Goal: Information Seeking & Learning: Find specific page/section

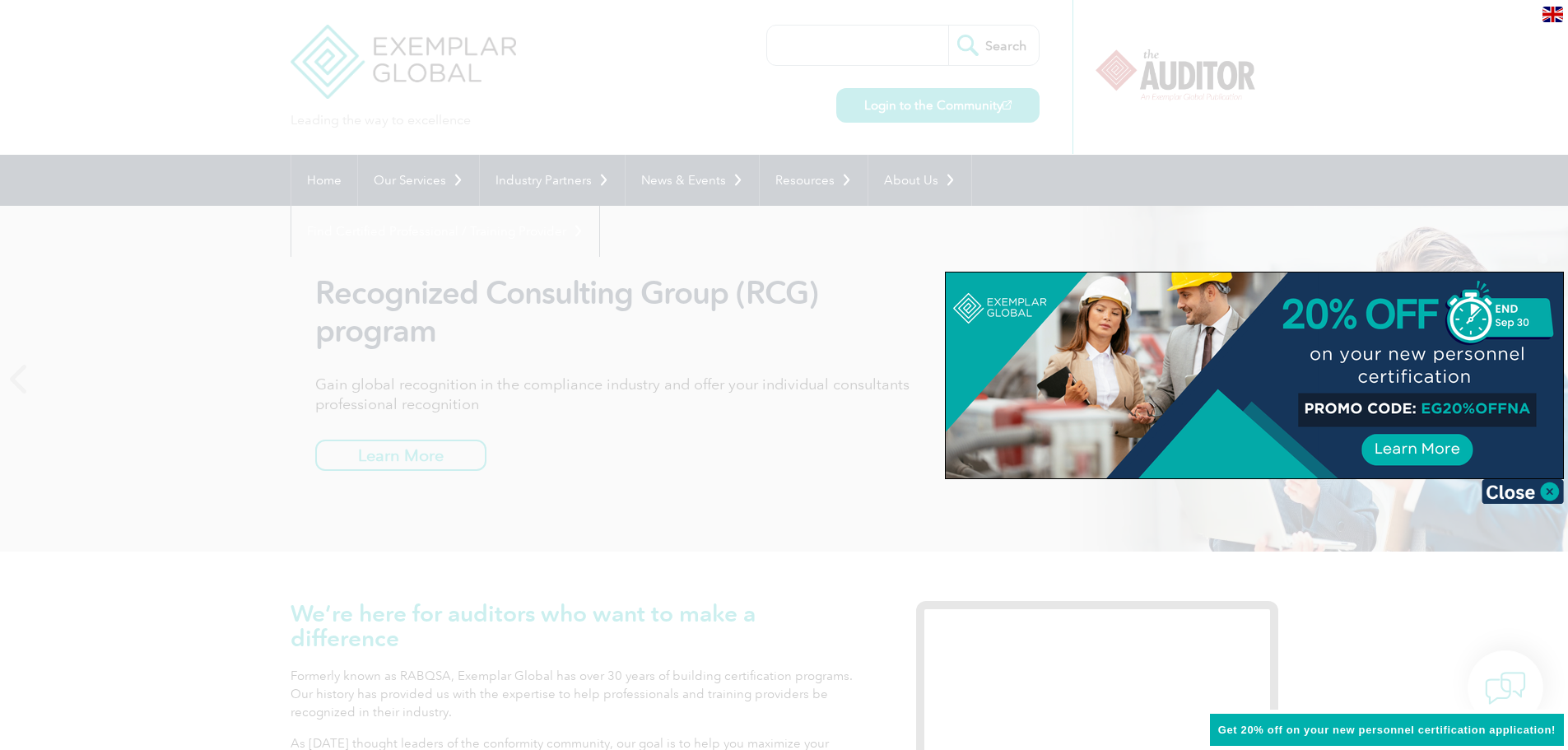
click at [1497, 244] on div at bounding box center [784, 375] width 1568 height 750
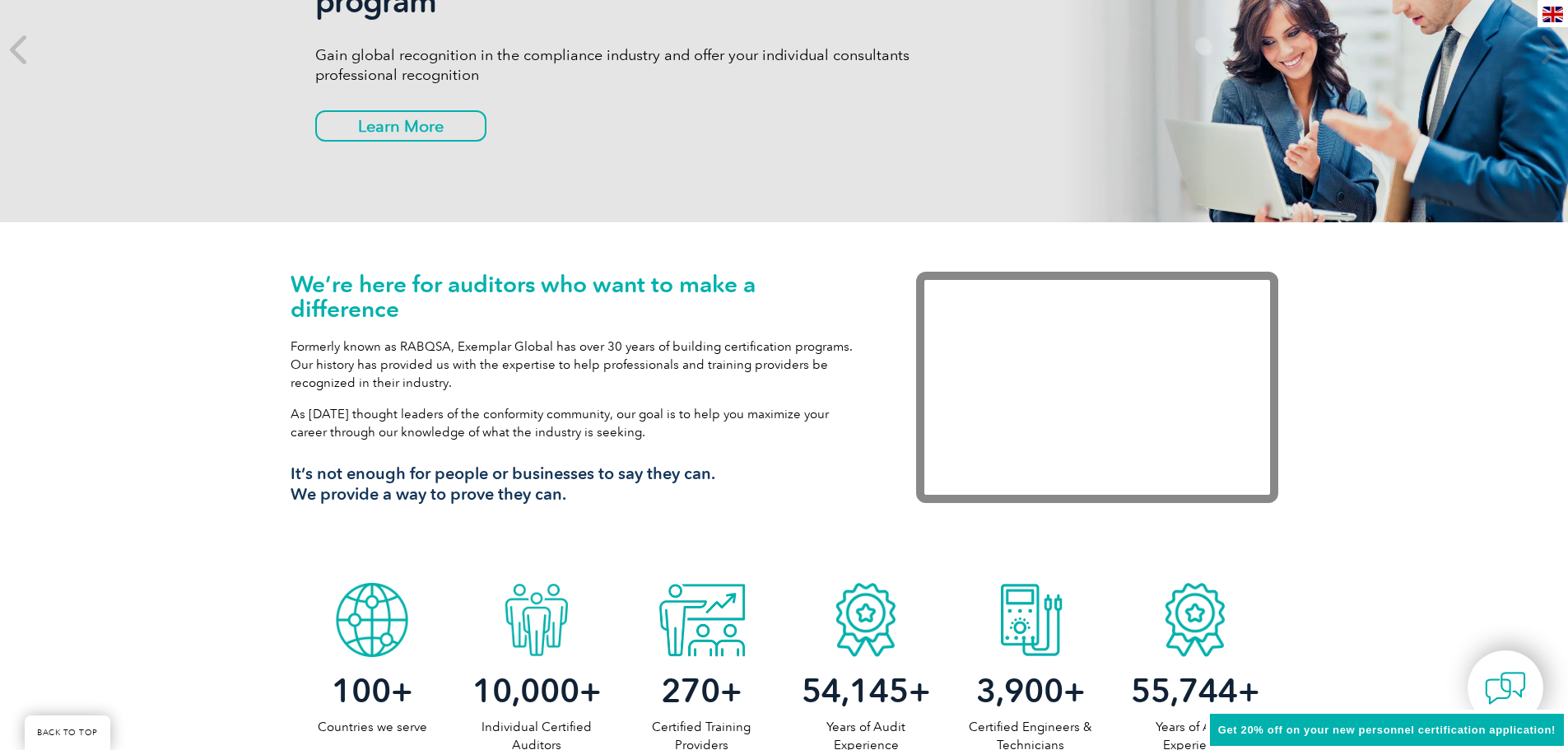
scroll to position [165, 0]
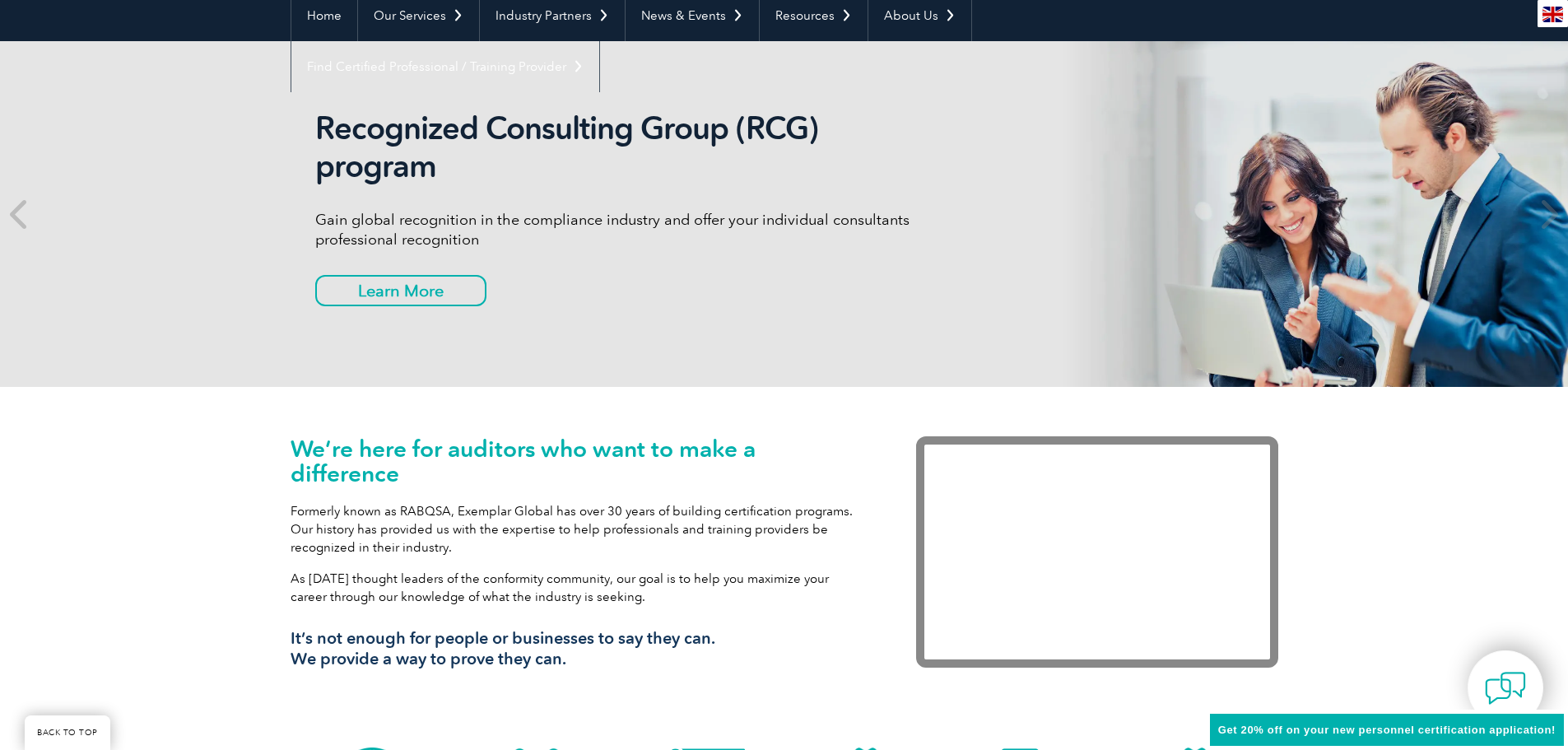
click at [447, 274] on div "Recognized Consulting Group (RCG) program Gain global recognition in the compli…" at bounding box center [623, 214] width 617 height 209
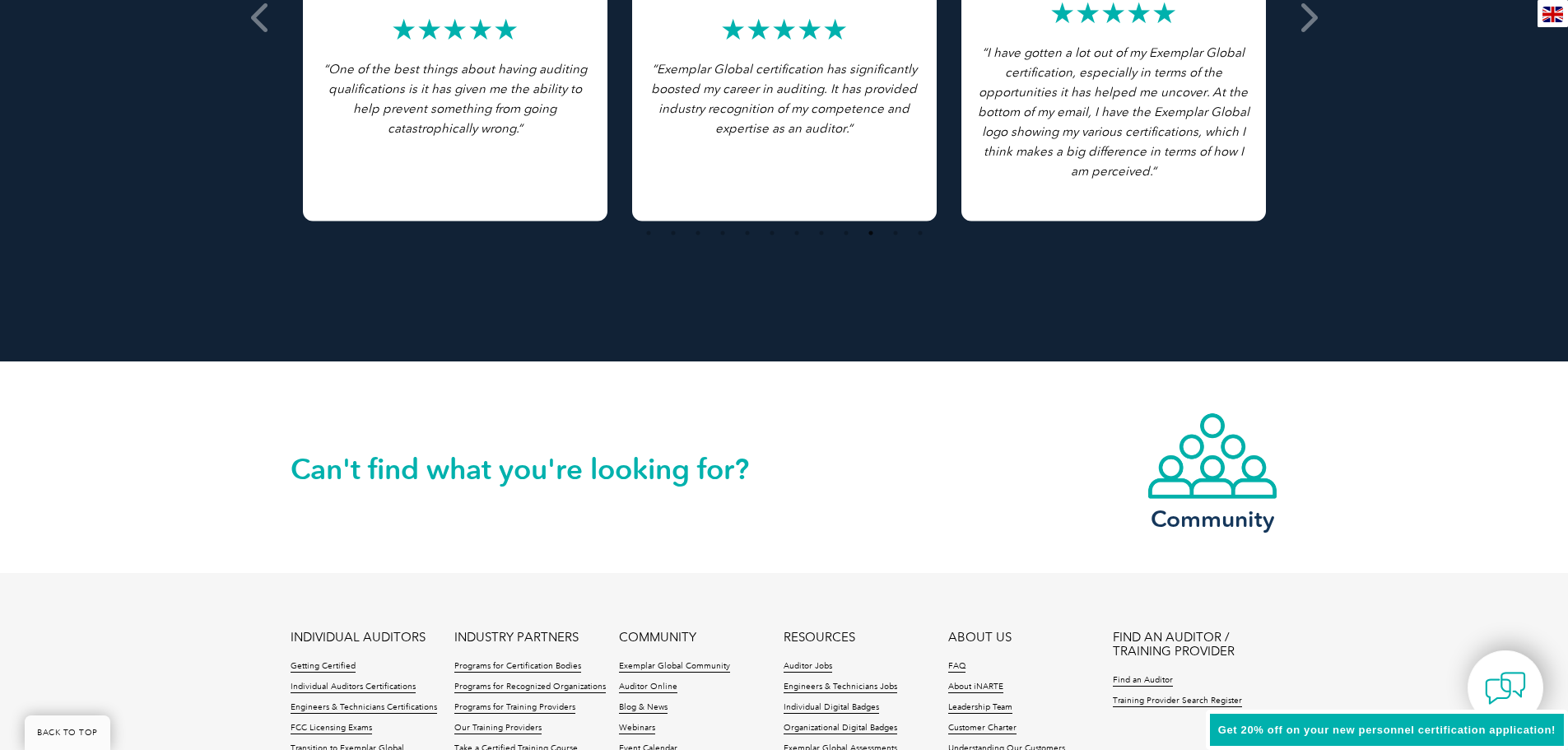
scroll to position [3540, 0]
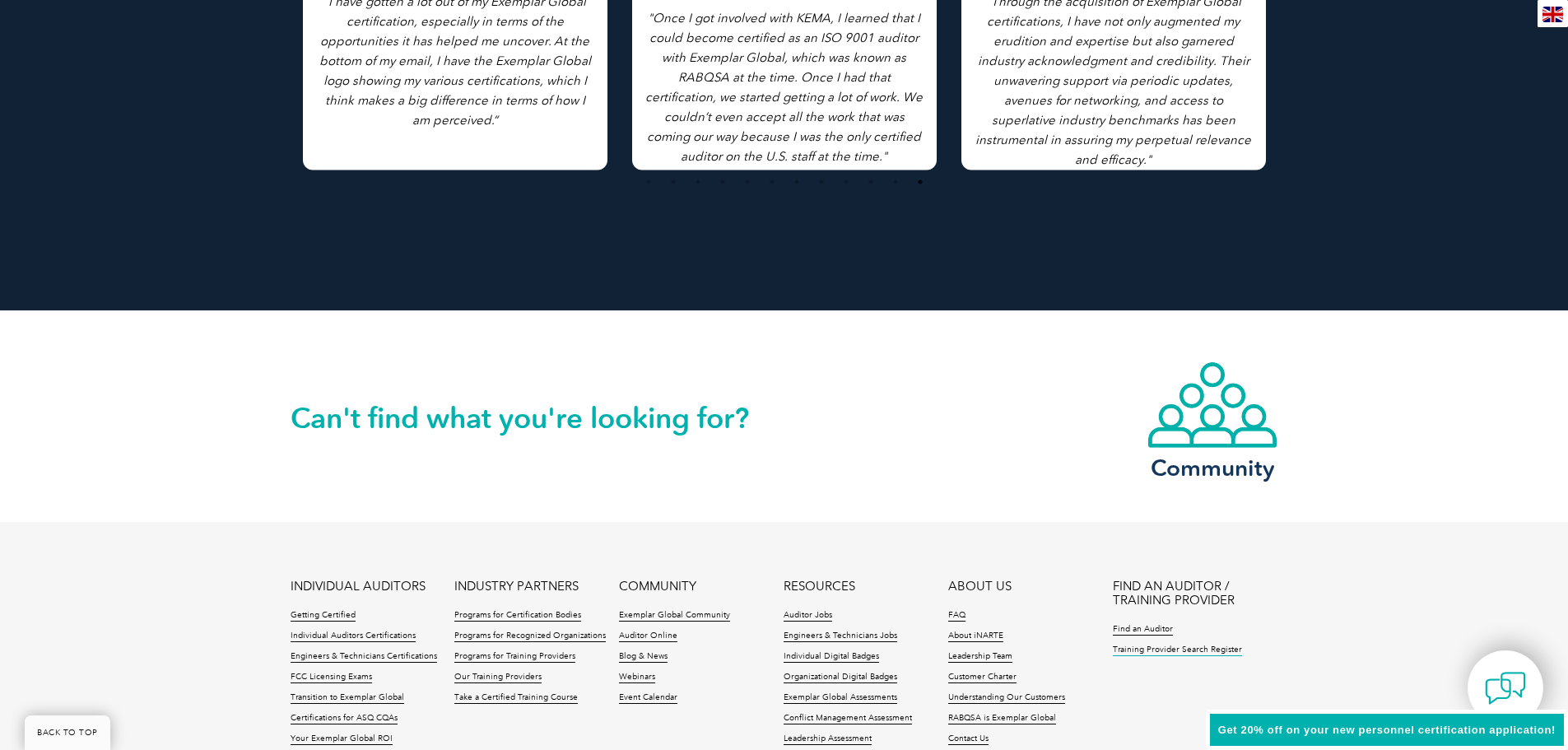
click at [1204, 648] on link "Training Provider Search Register" at bounding box center [1177, 650] width 129 height 12
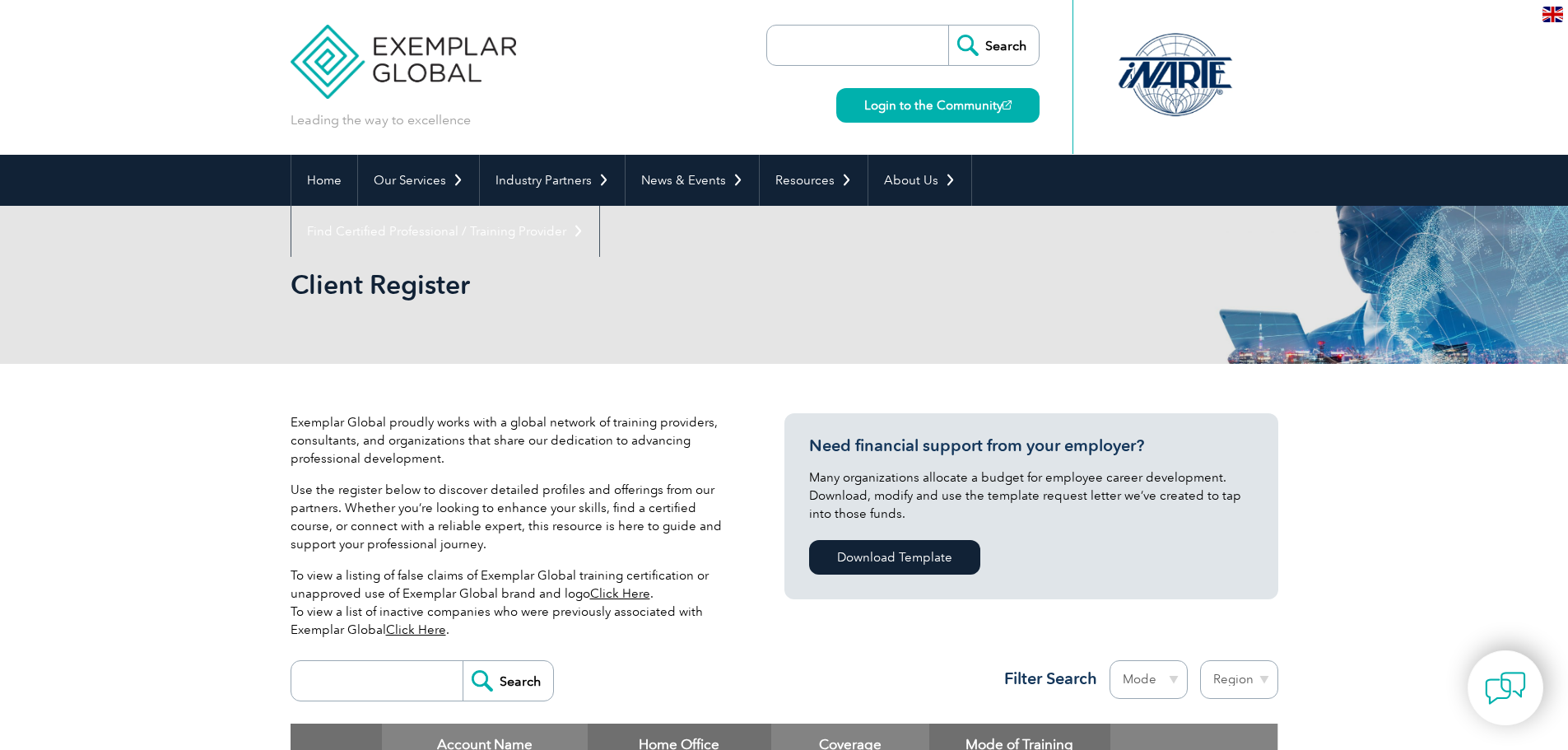
click at [420, 677] on input "search" at bounding box center [381, 680] width 163 height 39
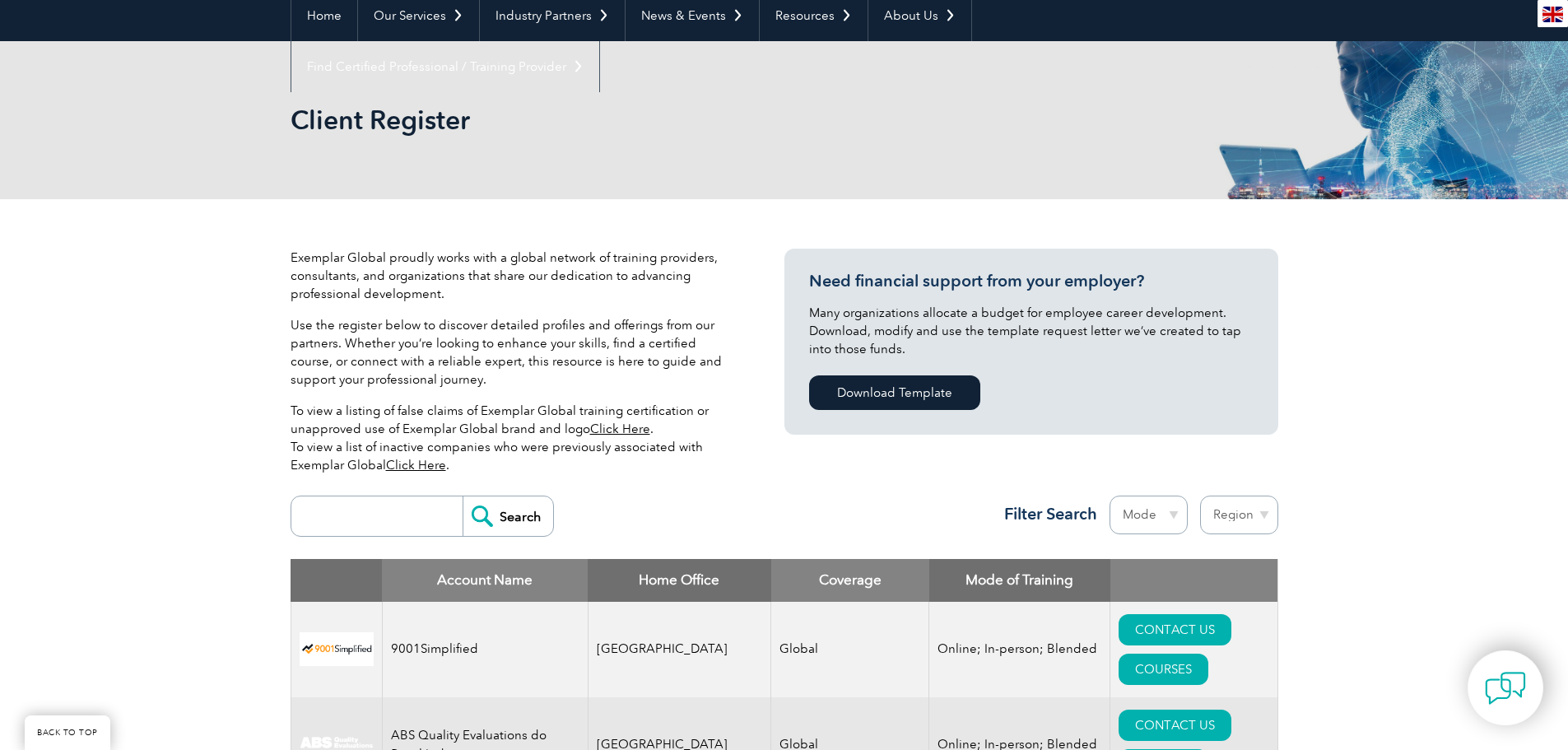
scroll to position [330, 0]
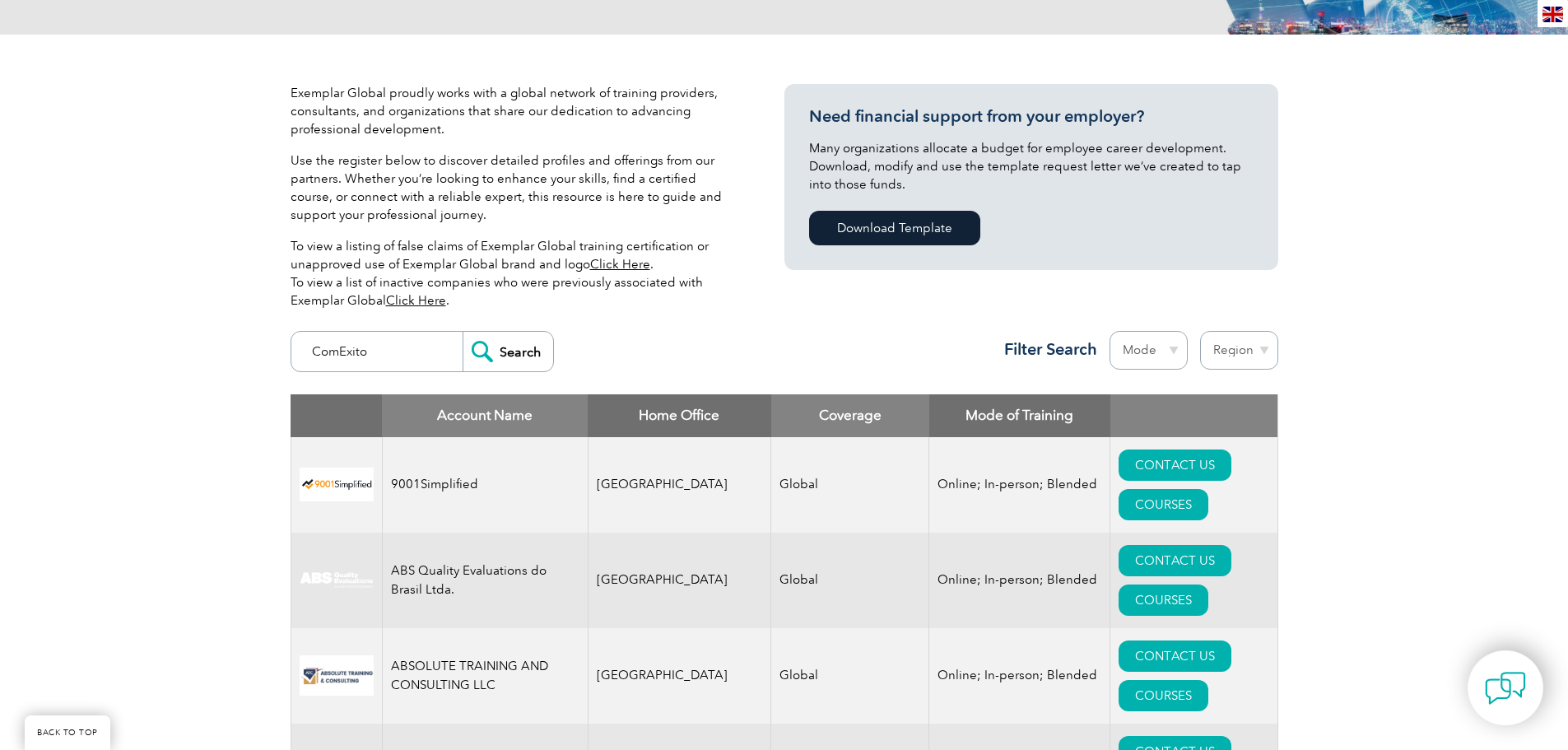
type input "ComExito"
click at [499, 342] on input "Search" at bounding box center [507, 351] width 91 height 39
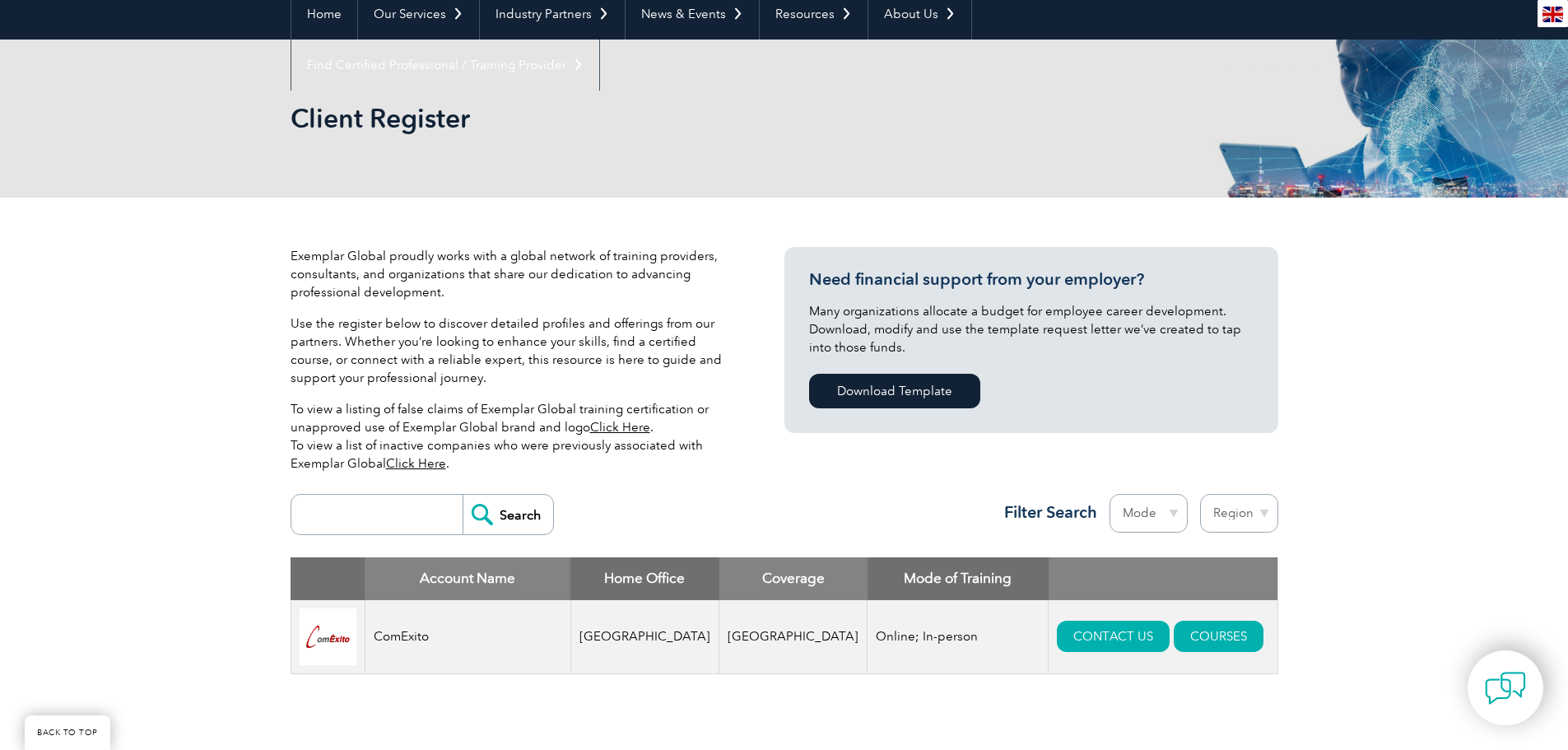
scroll to position [165, 0]
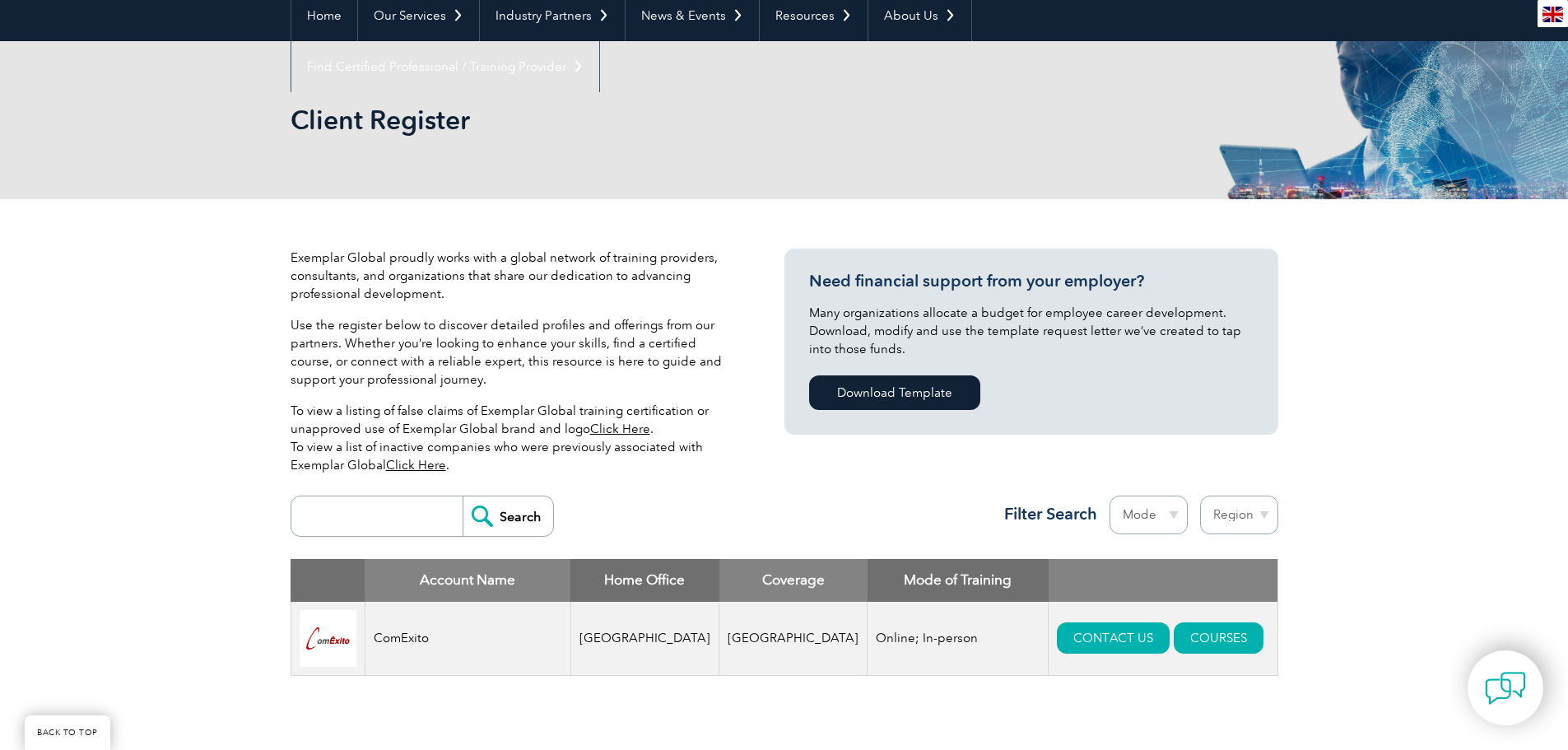
click at [395, 512] on input "search" at bounding box center [381, 516] width 163 height 39
type input "QAcademy"
click at [514, 513] on input "Search" at bounding box center [507, 516] width 91 height 39
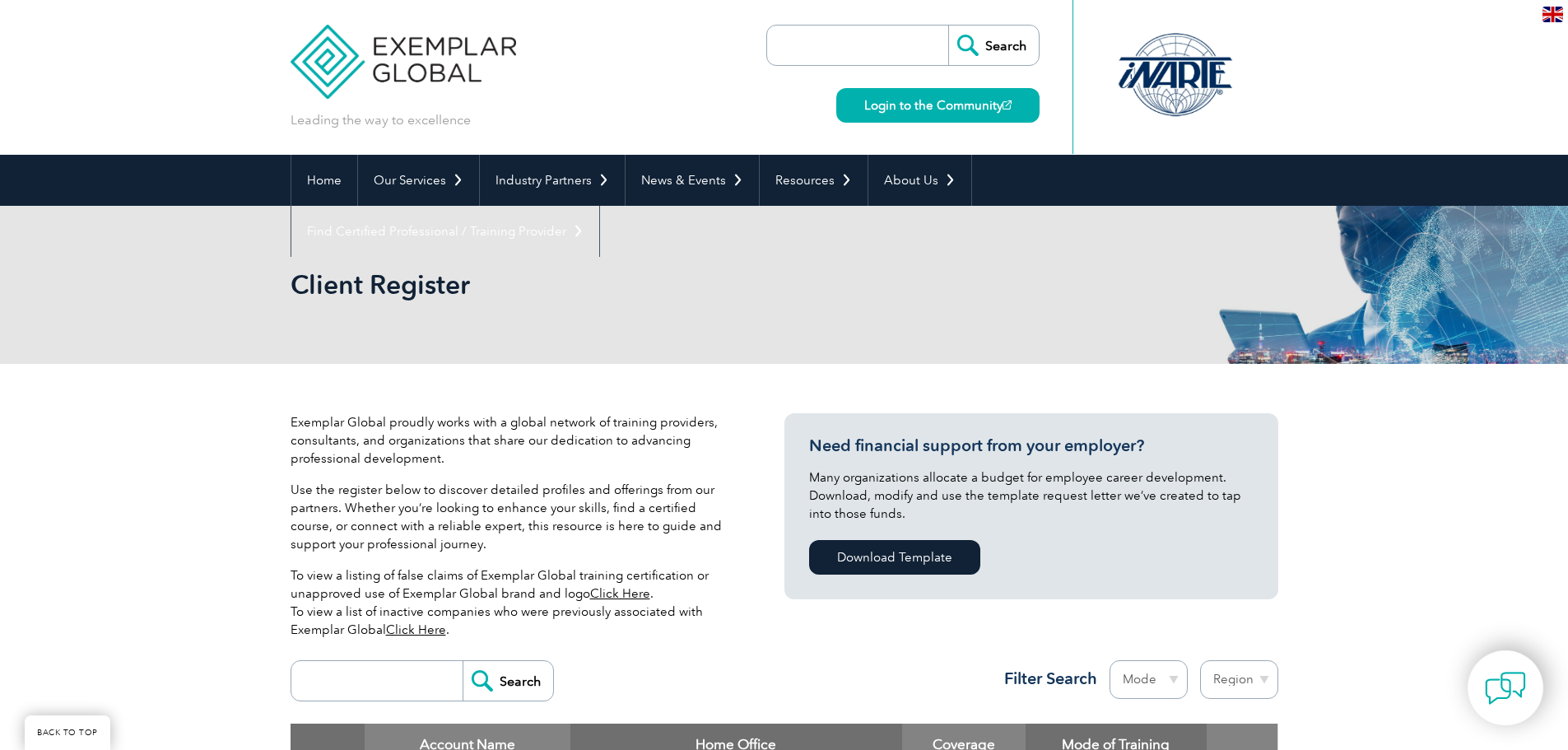
scroll to position [330, 0]
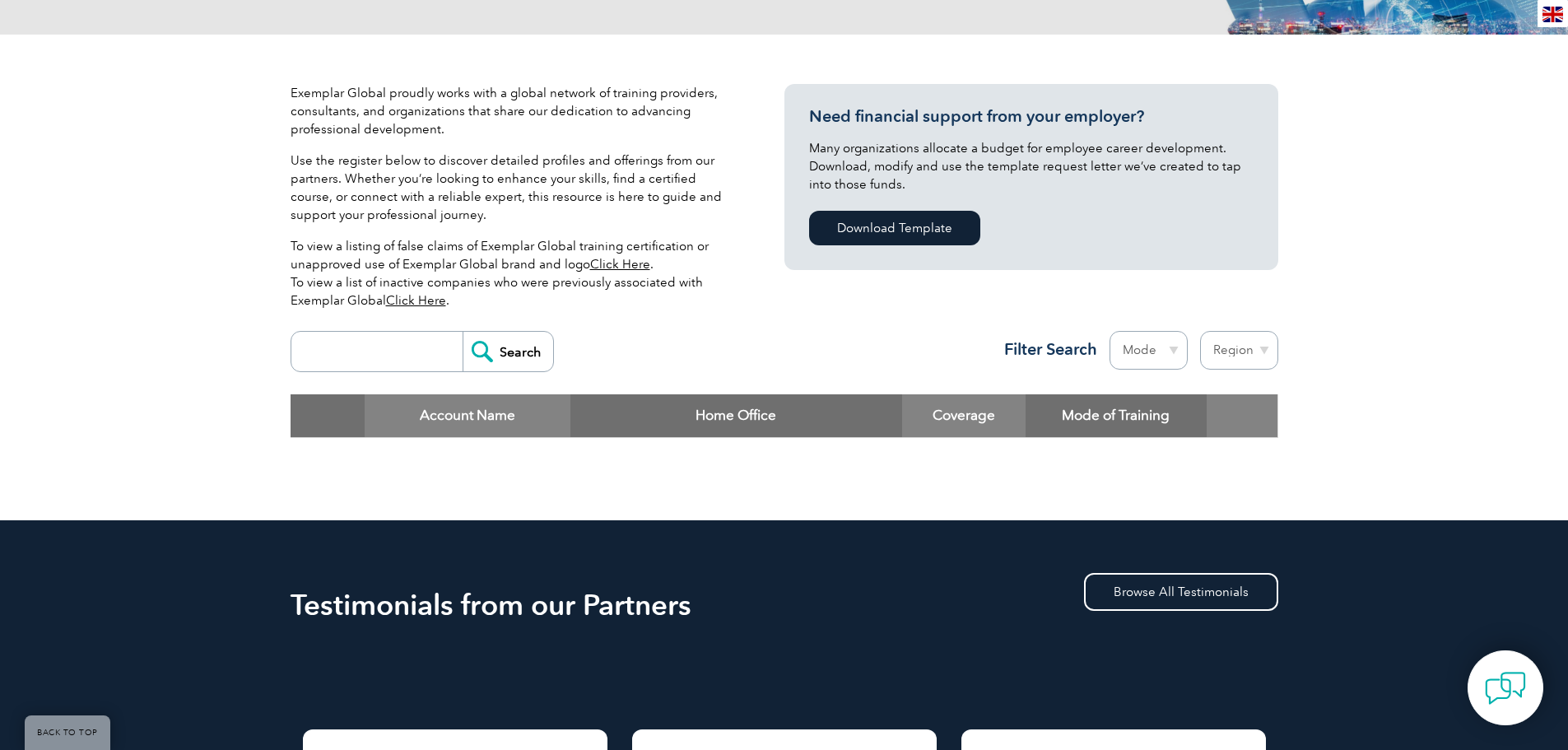
click at [426, 353] on input "search" at bounding box center [381, 351] width 163 height 39
type input "QMS"
click at [521, 340] on input "Search" at bounding box center [507, 351] width 91 height 39
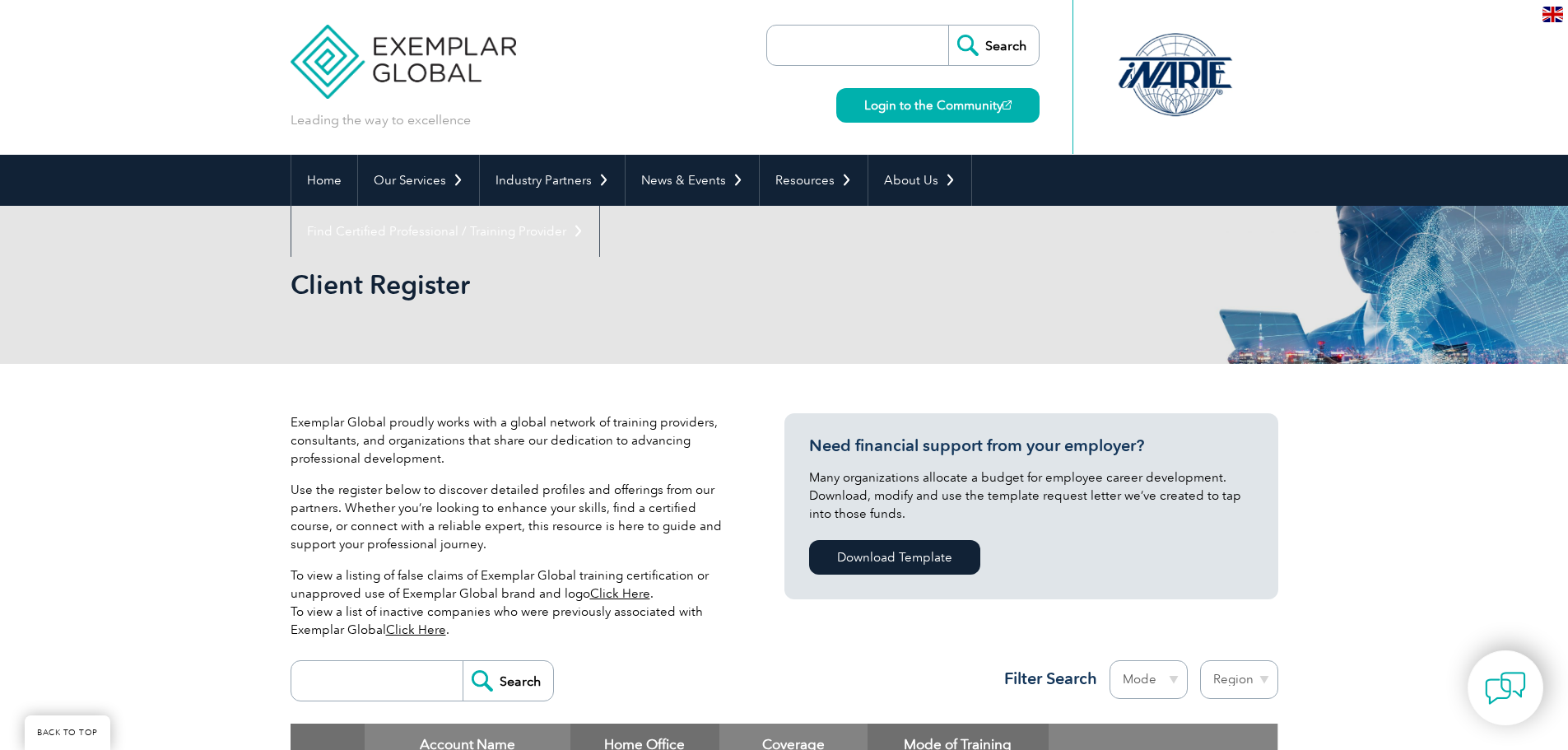
scroll to position [330, 0]
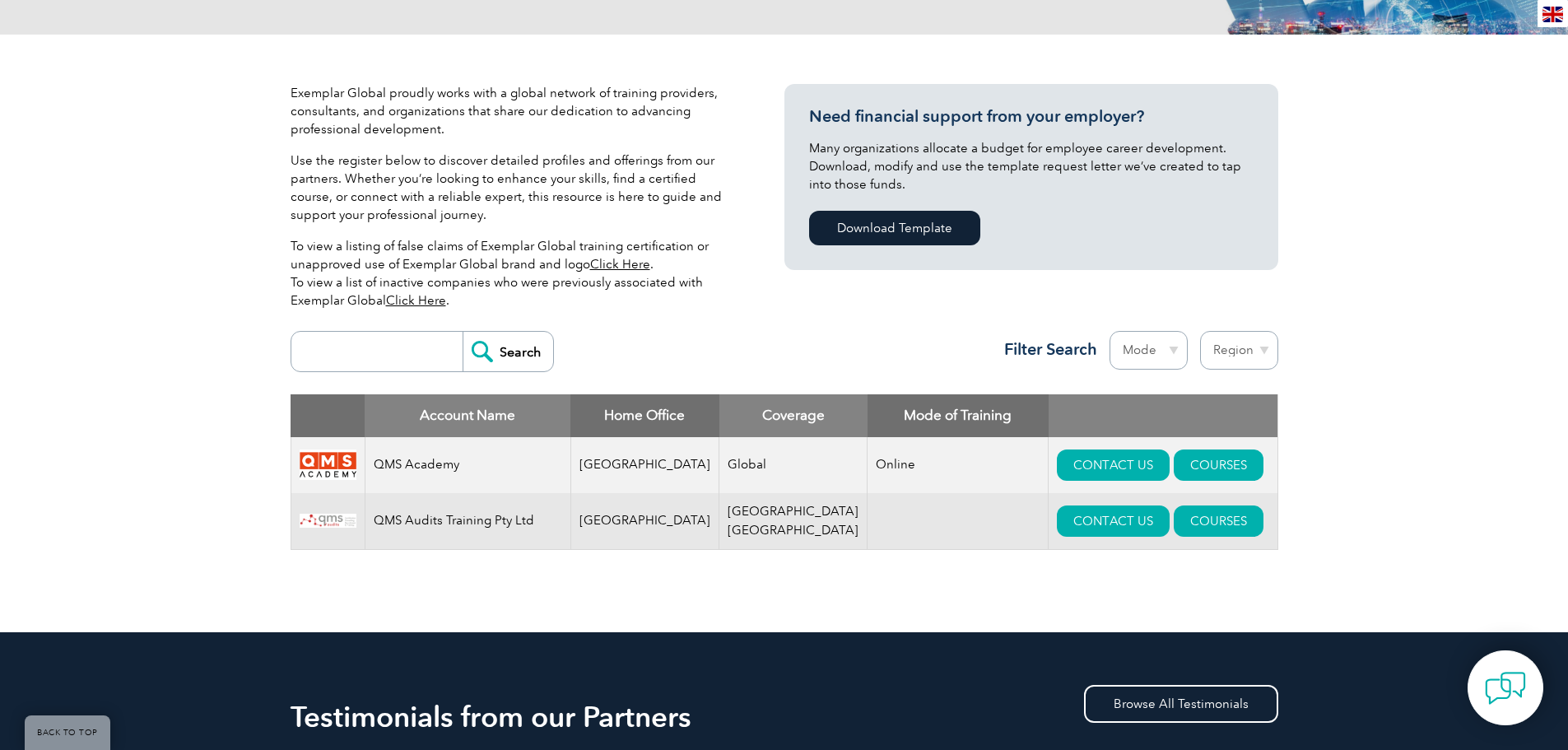
click at [409, 353] on input "search" at bounding box center [381, 351] width 163 height 39
type input "Target-Q"
click at [500, 353] on input "Search" at bounding box center [507, 351] width 91 height 39
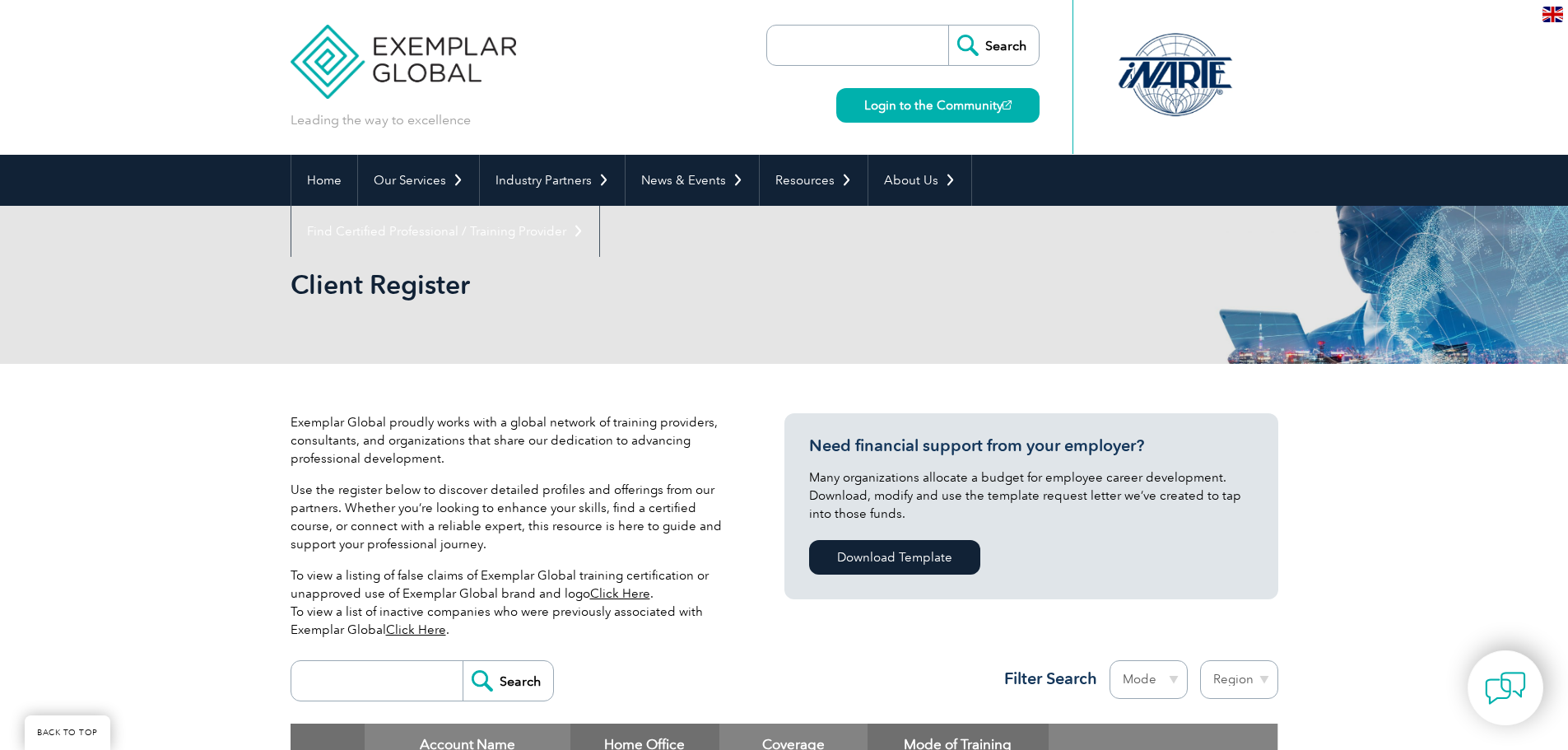
scroll to position [330, 0]
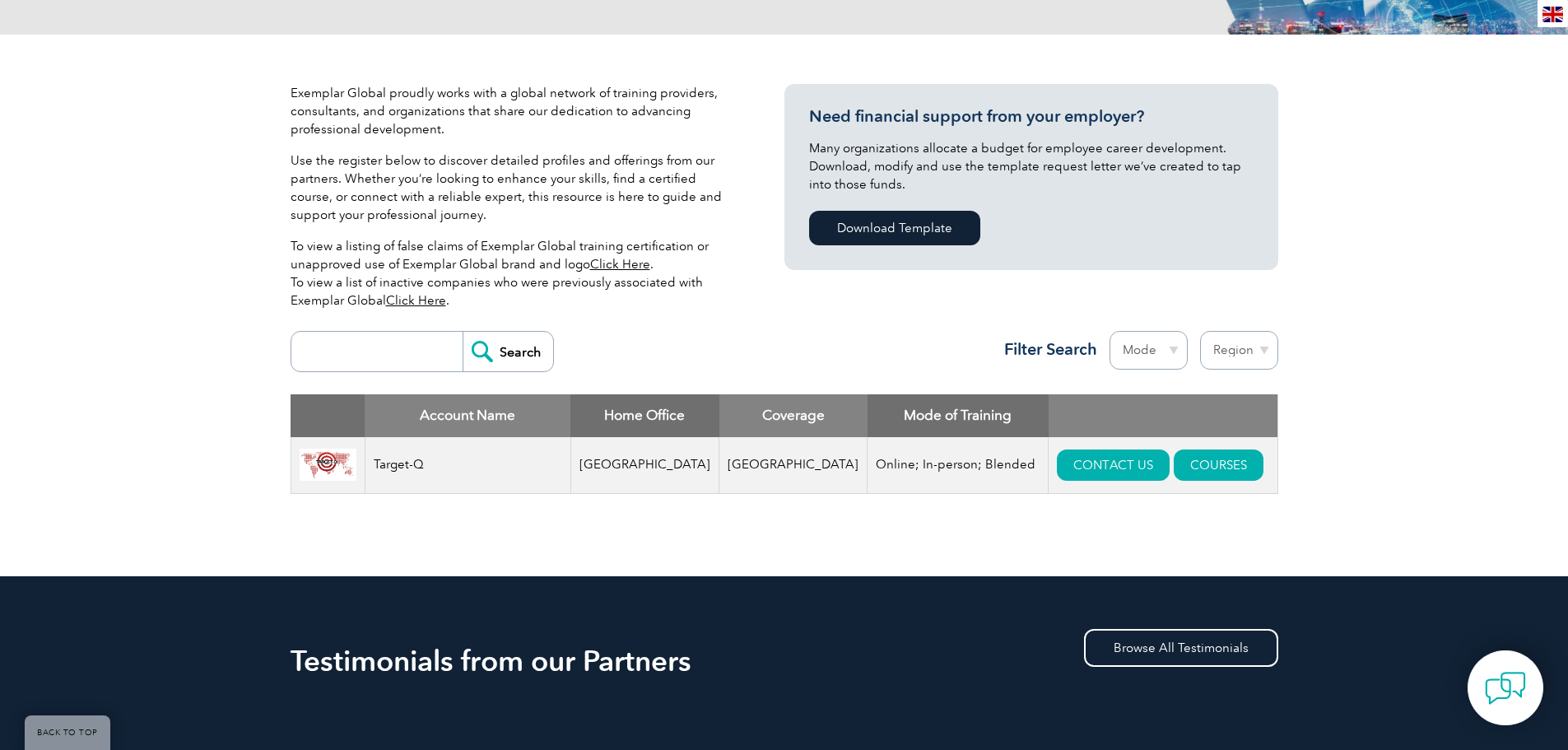
click at [1259, 355] on select "Region Australia Bahrain Bangladesh Brazil Canada Colombia Dominican Republic E…" at bounding box center [1238, 350] width 78 height 38
select select "[GEOGRAPHIC_DATA]"
click at [1200, 331] on select "Region Australia Bahrain Bangladesh Brazil Canada Colombia Dominican Republic E…" at bounding box center [1238, 350] width 78 height 38
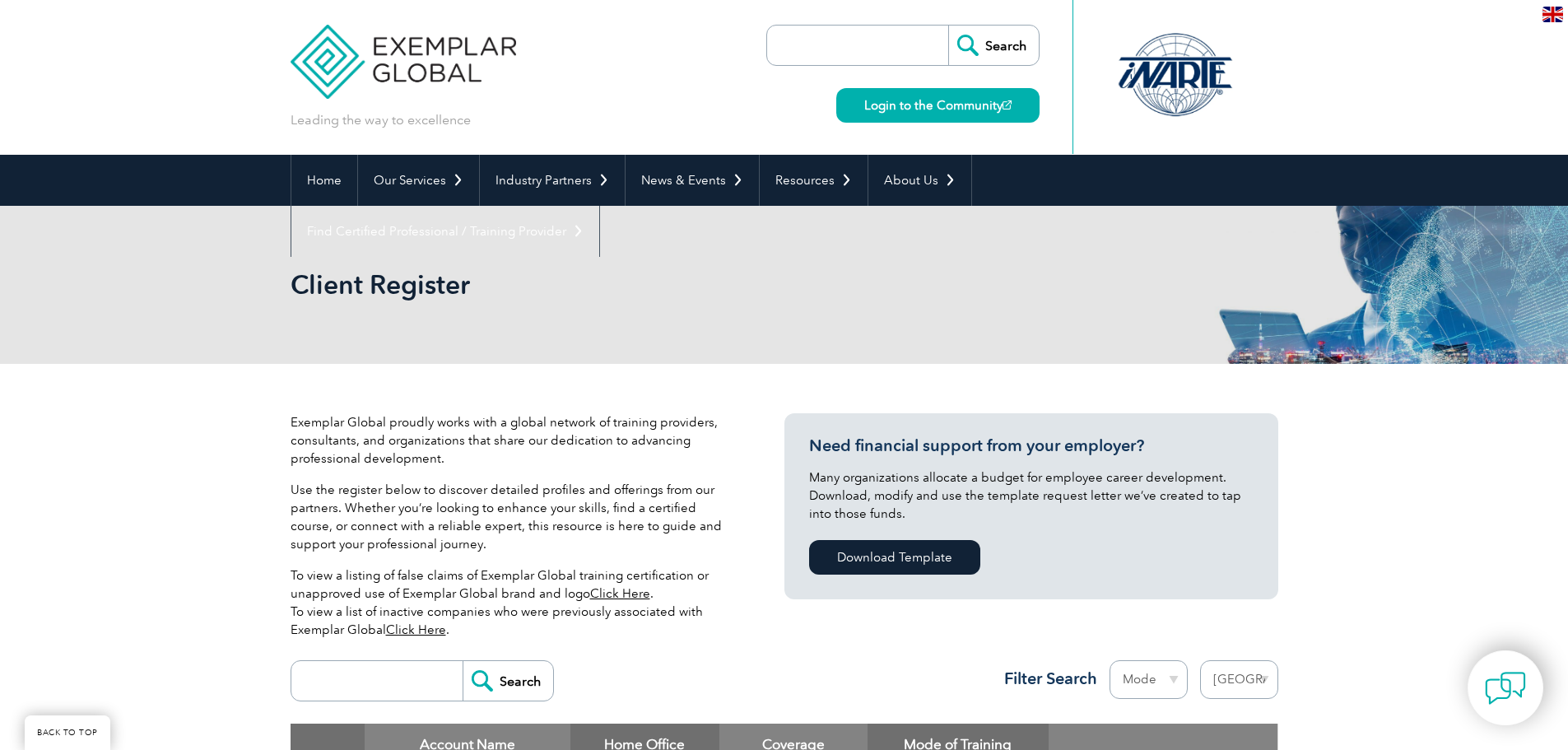
select select "[GEOGRAPHIC_DATA]"
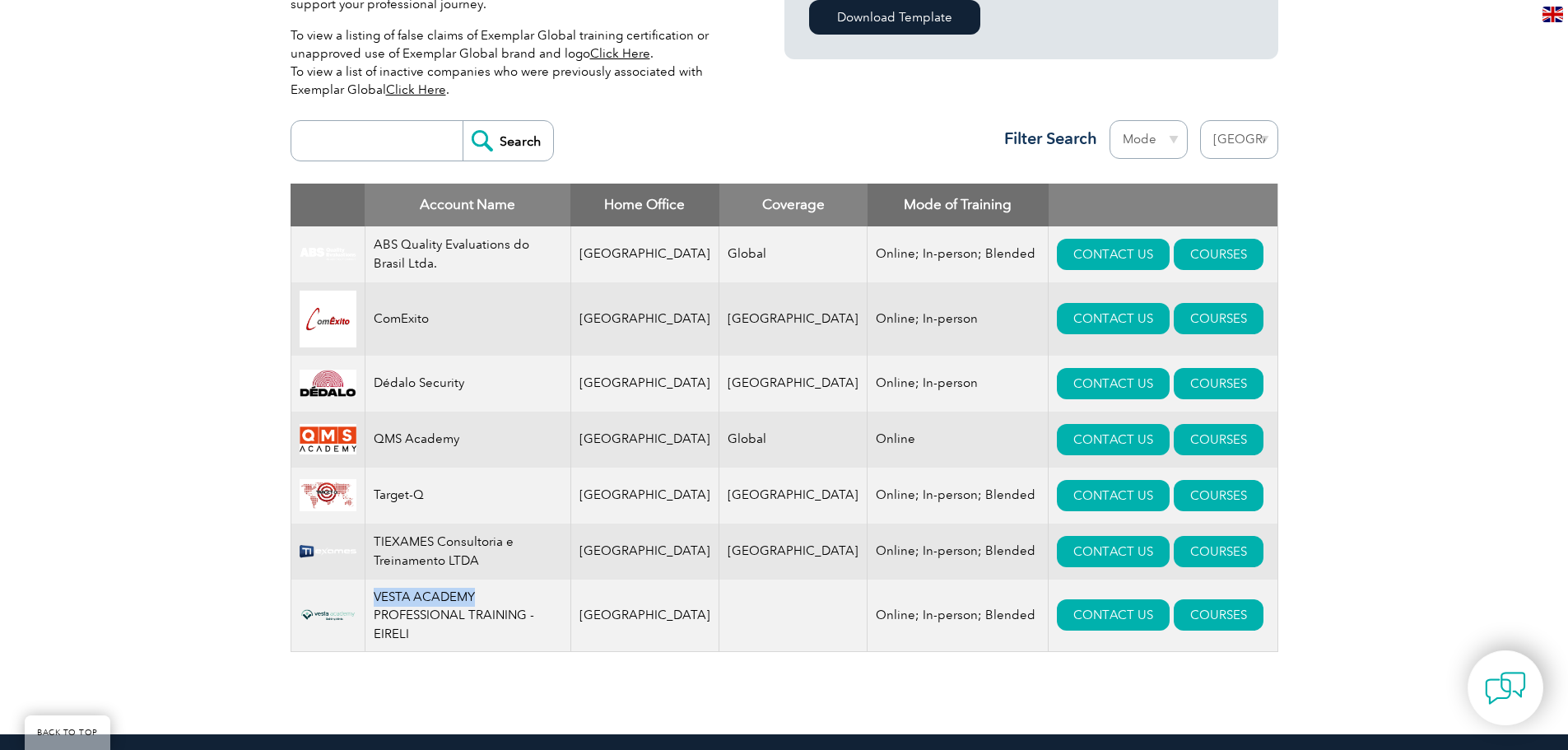
drag, startPoint x: 380, startPoint y: 594, endPoint x: 470, endPoint y: 598, distance: 90.1
click at [480, 600] on td "VESTA ACADEMY PROFESSIONAL TRAINING - EIRELI" at bounding box center [467, 615] width 206 height 72
drag, startPoint x: 437, startPoint y: 541, endPoint x: 380, endPoint y: 542, distance: 57.0
click at [380, 542] on td "TIEXAMES Consultoria e Treinamento LTDA" at bounding box center [467, 551] width 206 height 56
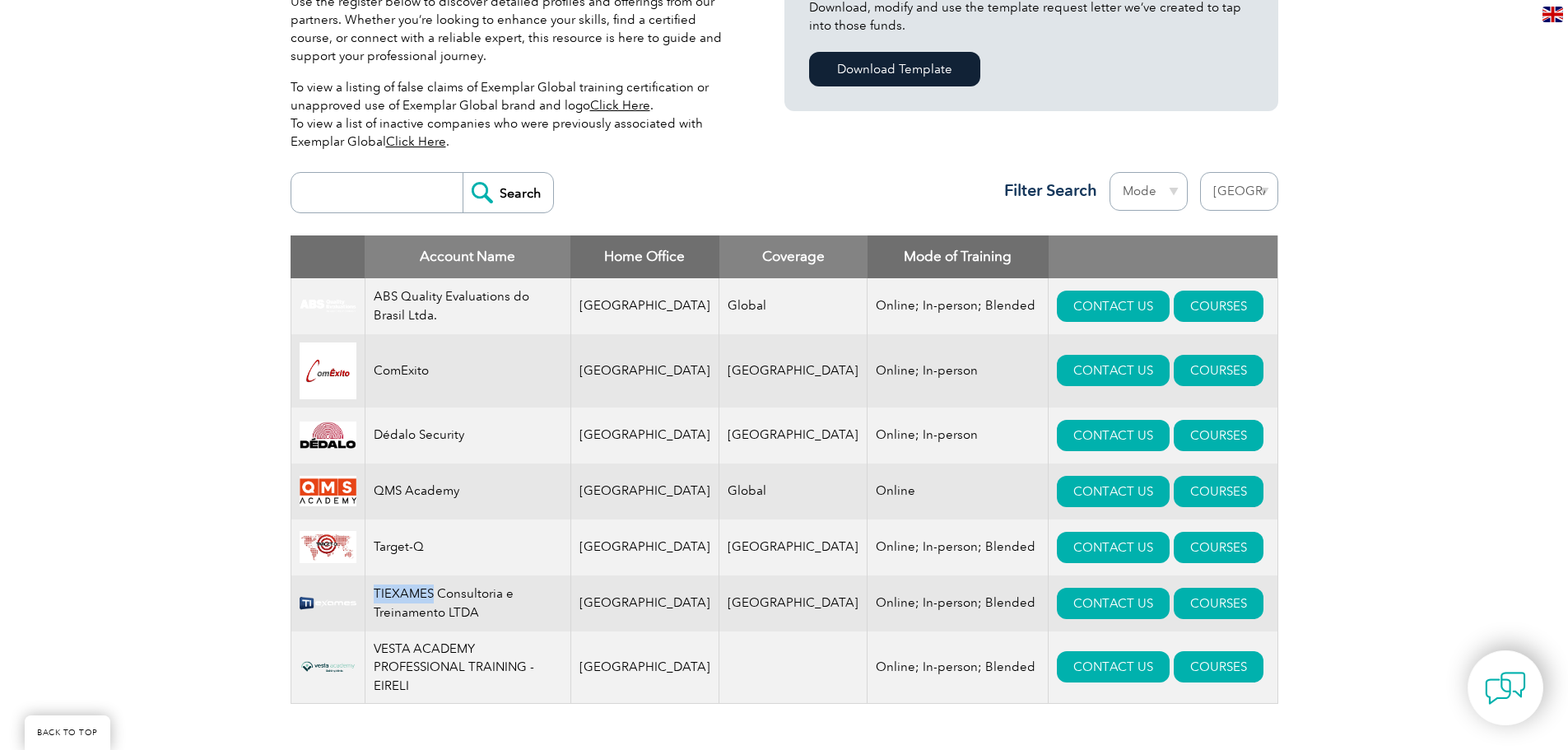
scroll to position [741, 0]
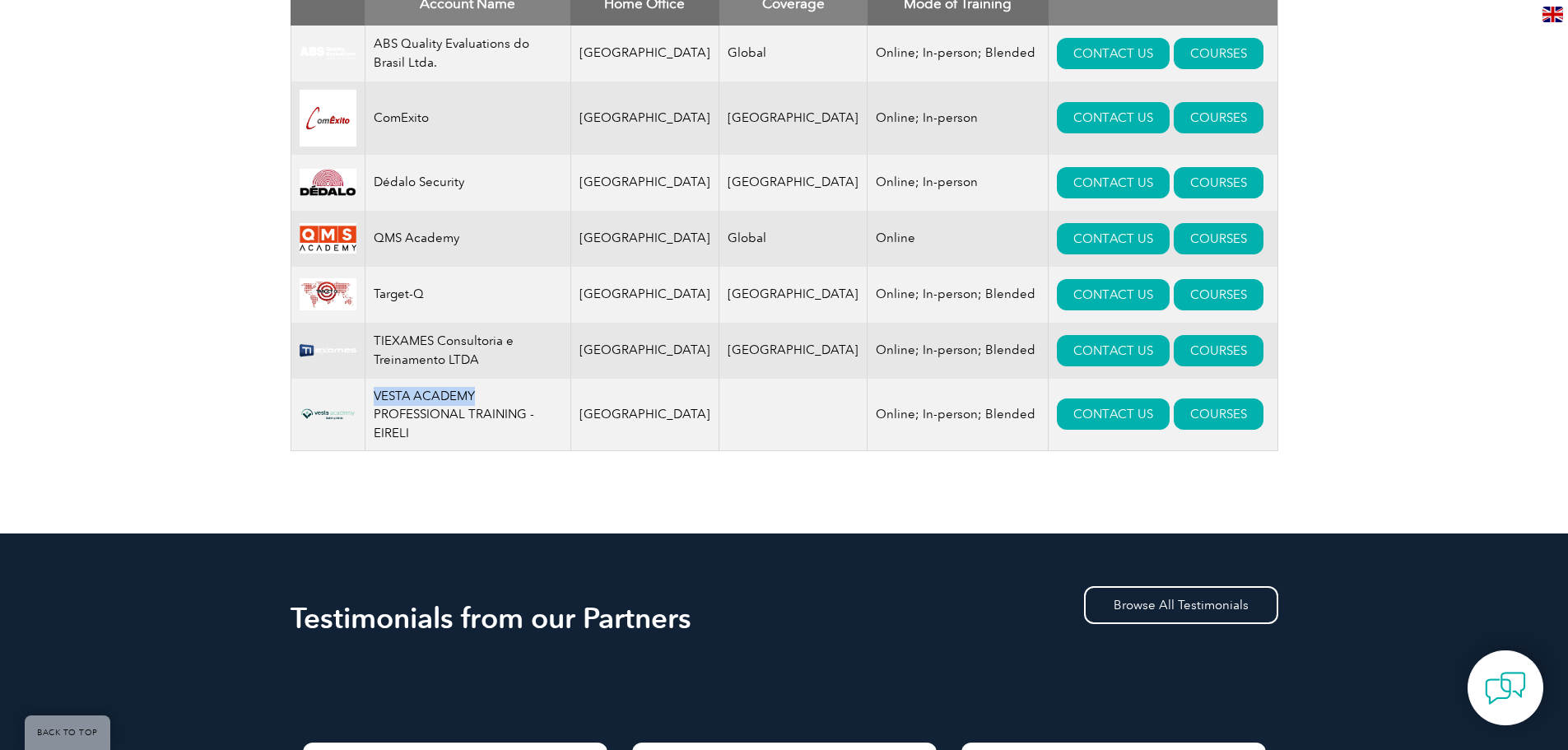
drag, startPoint x: 487, startPoint y: 397, endPoint x: 378, endPoint y: 403, distance: 109.2
click at [378, 403] on td "VESTA ACADEMY PROFESSIONAL TRAINING - EIRELI" at bounding box center [467, 415] width 206 height 72
drag, startPoint x: 466, startPoint y: 187, endPoint x: 378, endPoint y: 184, distance: 88.1
click at [378, 184] on td "Dédalo Security" at bounding box center [467, 182] width 206 height 56
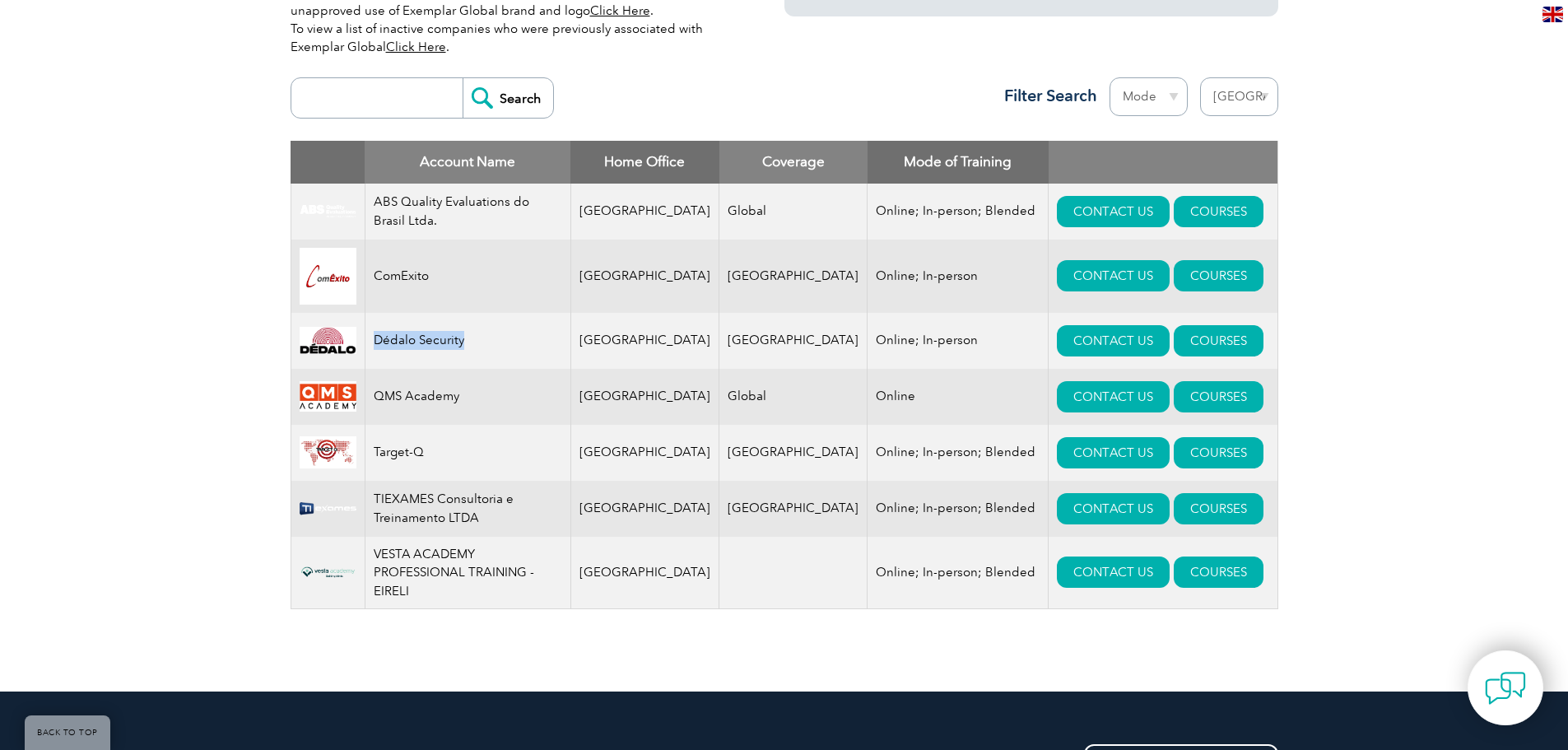
scroll to position [576, 0]
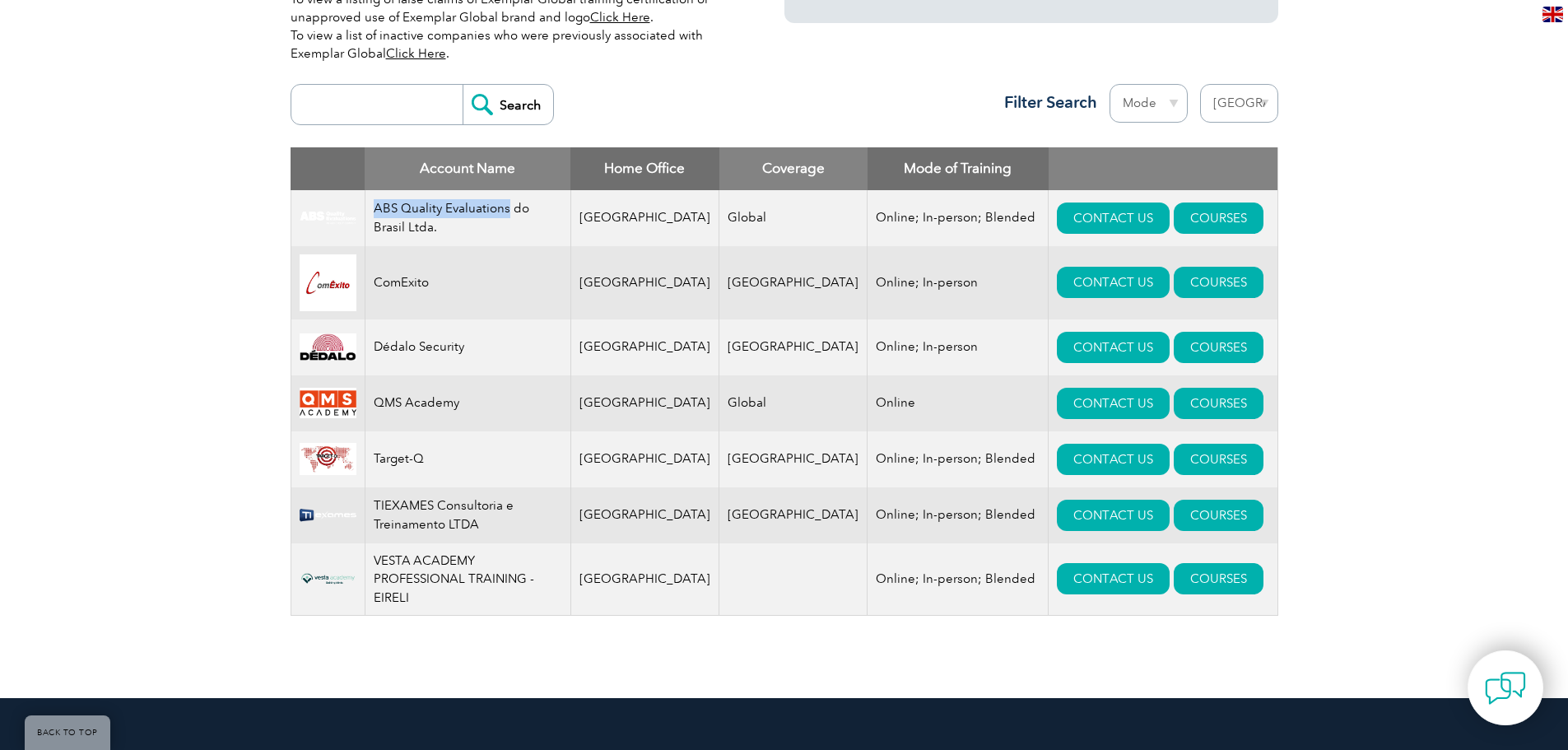
drag, startPoint x: 377, startPoint y: 202, endPoint x: 511, endPoint y: 212, distance: 134.4
click at [511, 212] on td "ABS Quality Evaluations do Brasil Ltda." at bounding box center [467, 218] width 206 height 56
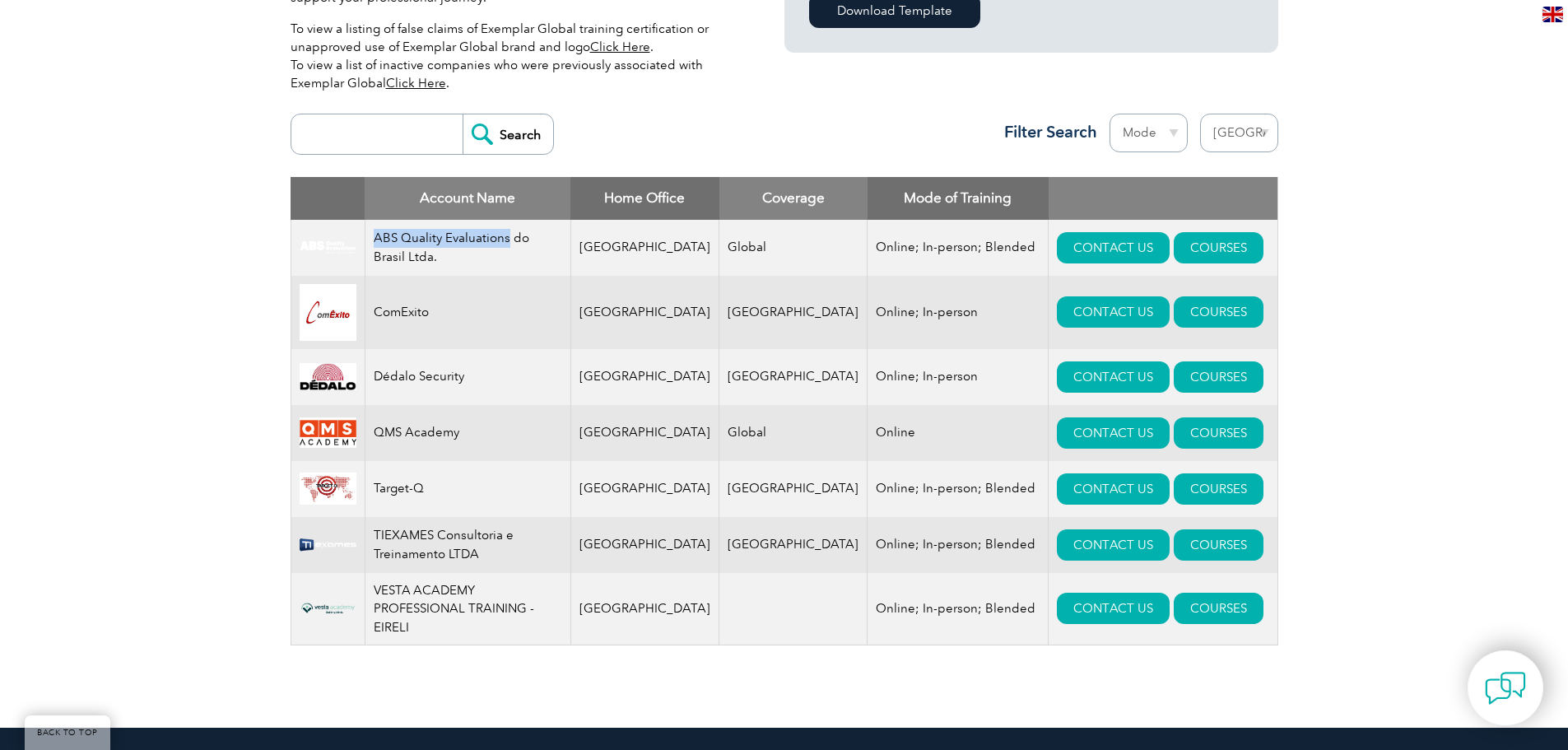
scroll to position [741, 0]
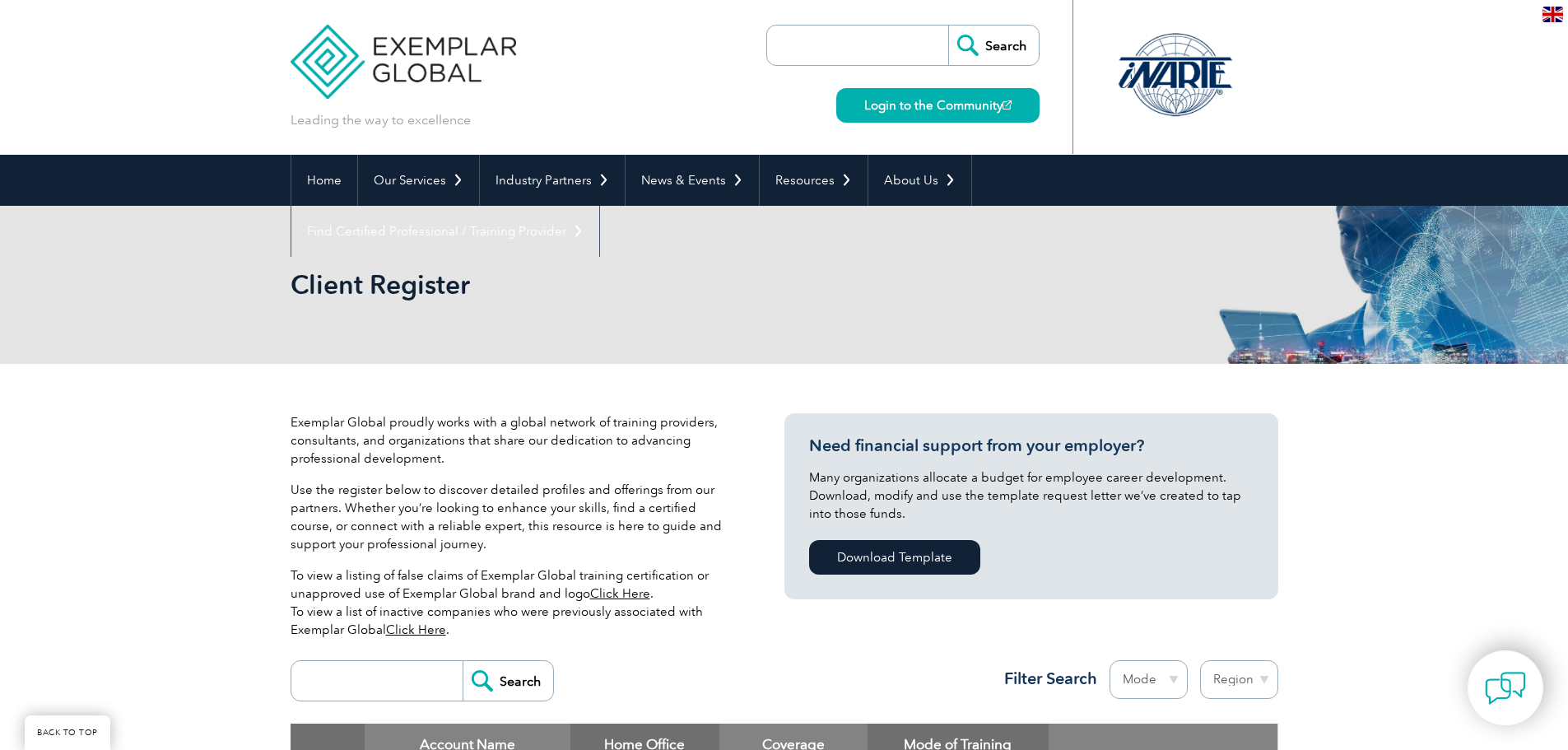
scroll to position [189, 0]
